Goal: Information Seeking & Learning: Learn about a topic

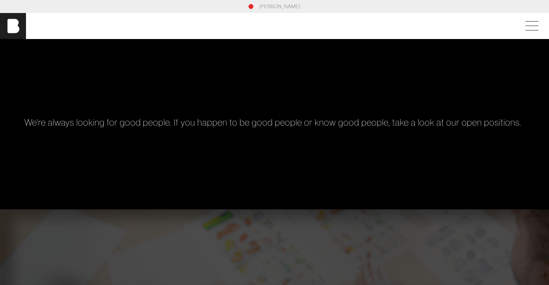
scroll to position [400, 0]
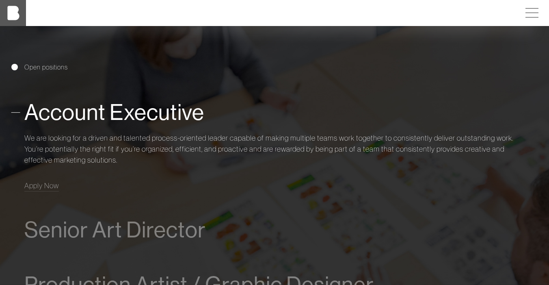
click at [6, 3] on img at bounding box center [13, 13] width 26 height 26
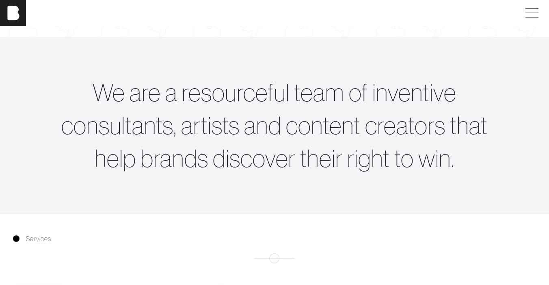
scroll to position [312, 0]
click at [532, 12] on span at bounding box center [530, 13] width 19 height 15
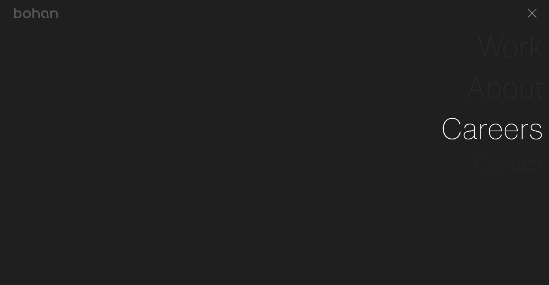
click at [516, 128] on link "Careers" at bounding box center [493, 128] width 102 height 41
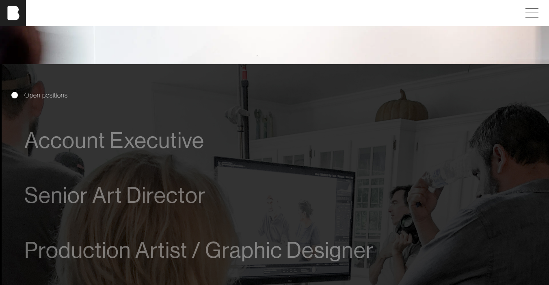
scroll to position [409, 0]
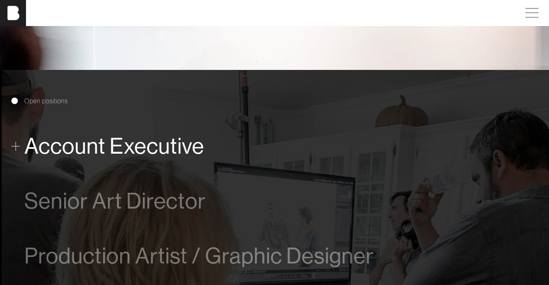
click at [156, 143] on span "Account Executive" at bounding box center [114, 146] width 180 height 25
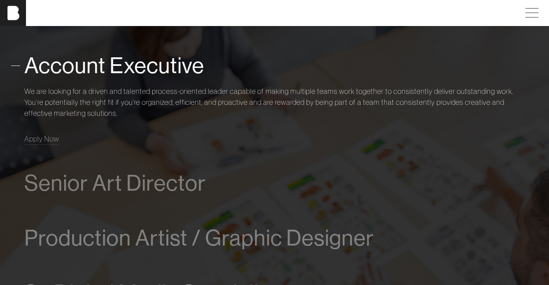
scroll to position [449, 0]
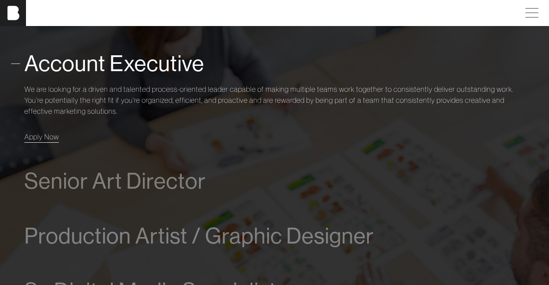
click at [53, 140] on span "Apply Now" at bounding box center [41, 136] width 35 height 9
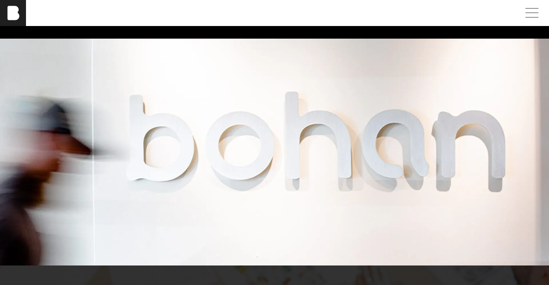
scroll to position [0, 0]
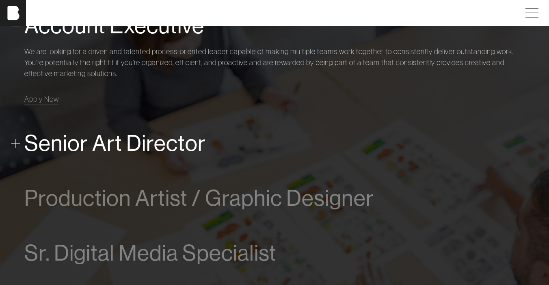
click at [152, 150] on span "Senior Art Director" at bounding box center [115, 143] width 182 height 25
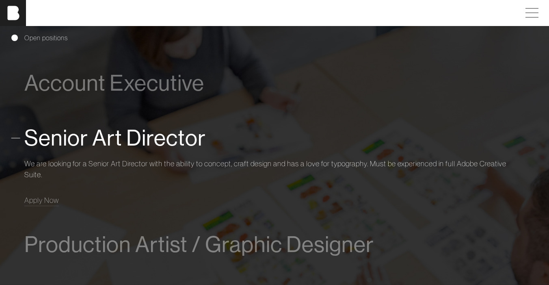
scroll to position [399, 0]
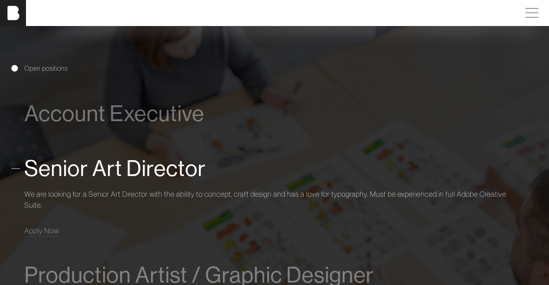
click at [24, 166] on div "Account Executive We are looking for a driven and talented process-oriented lea…" at bounding box center [274, 249] width 527 height 326
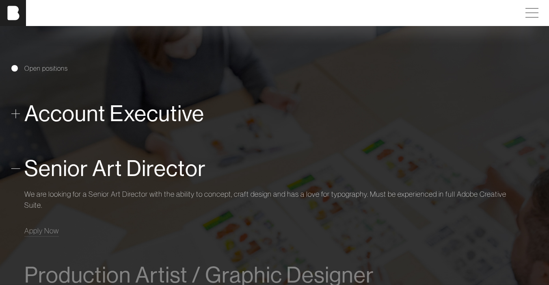
click at [88, 101] on span "Account Executive" at bounding box center [114, 113] width 180 height 25
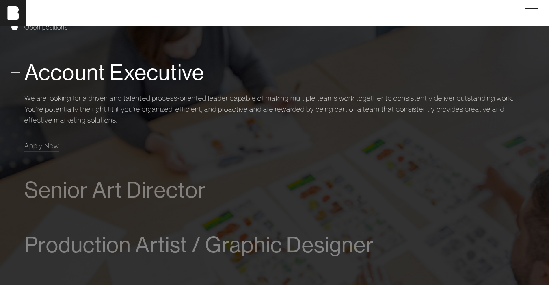
scroll to position [440, 0]
click at [46, 93] on p "We are looking for a driven and talented process-oriented leader capable of mak…" at bounding box center [274, 108] width 501 height 33
